Goal: Navigation & Orientation: Find specific page/section

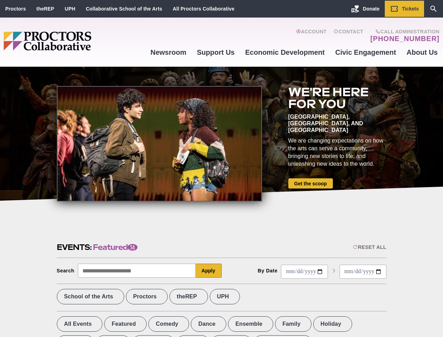
click at [221, 168] on div at bounding box center [159, 143] width 205 height 115
click at [369, 247] on div "Reset All" at bounding box center [369, 247] width 33 height 6
click at [209, 270] on button "Apply" at bounding box center [209, 270] width 26 height 14
